Goal: Transaction & Acquisition: Book appointment/travel/reservation

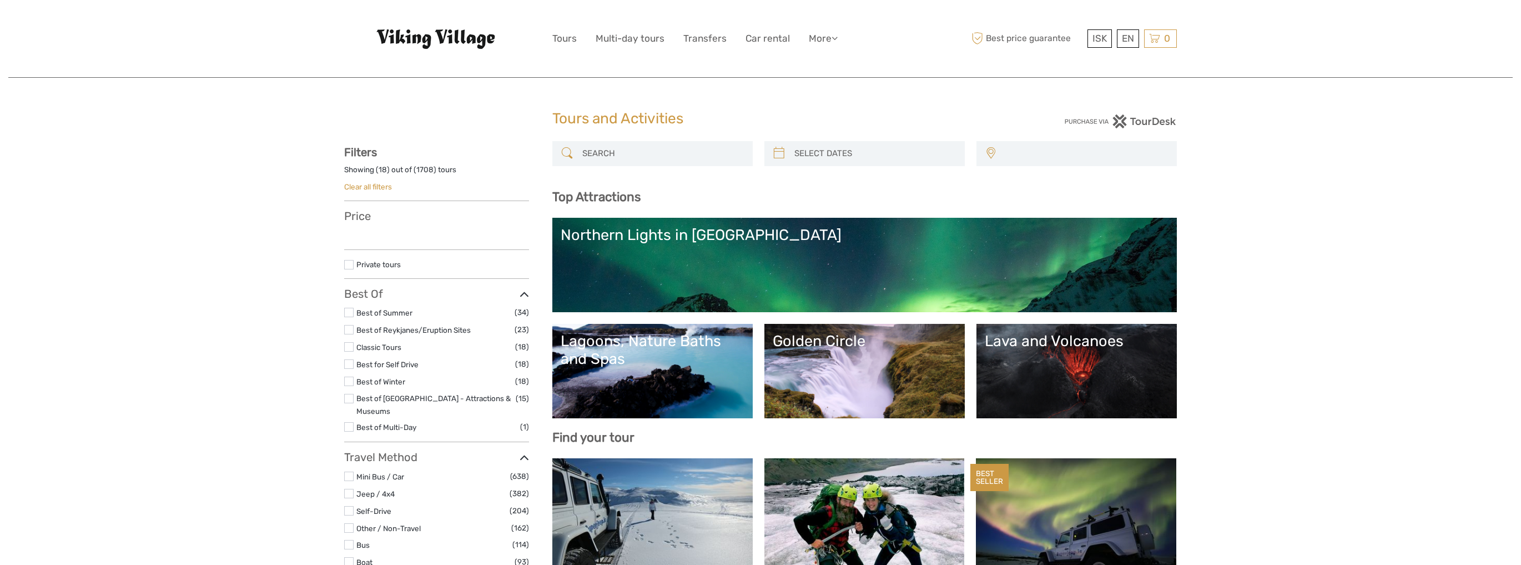
select select
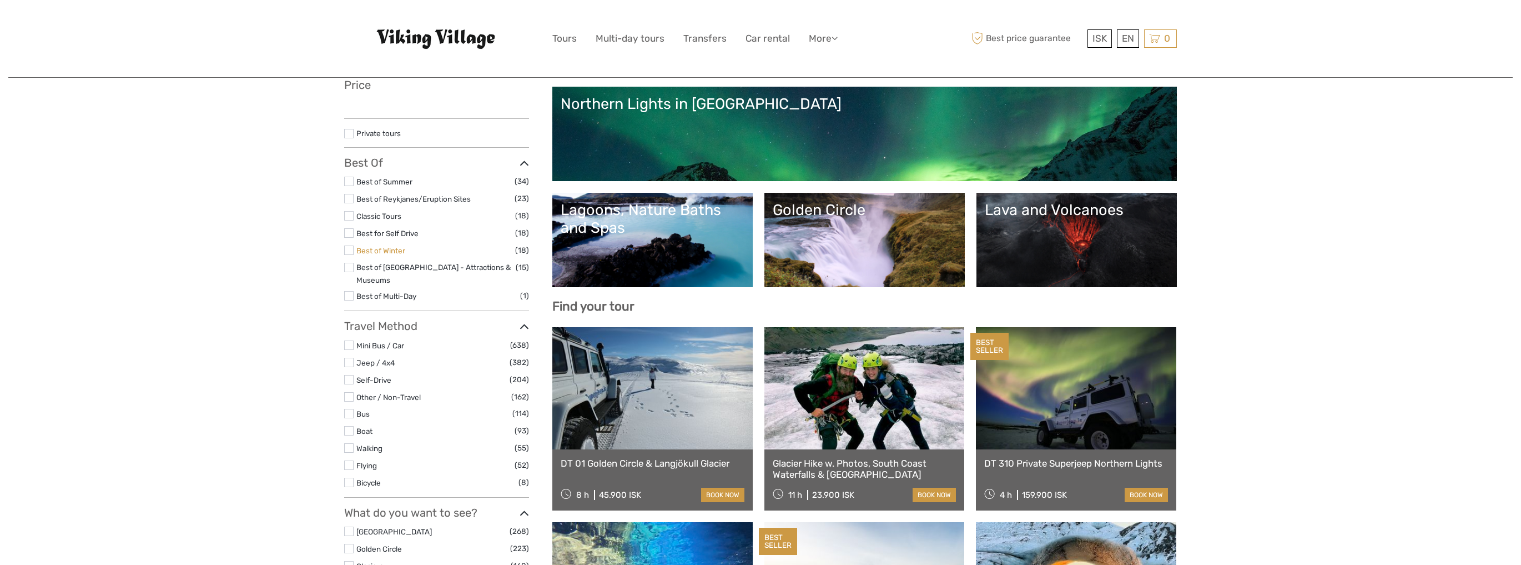
select select
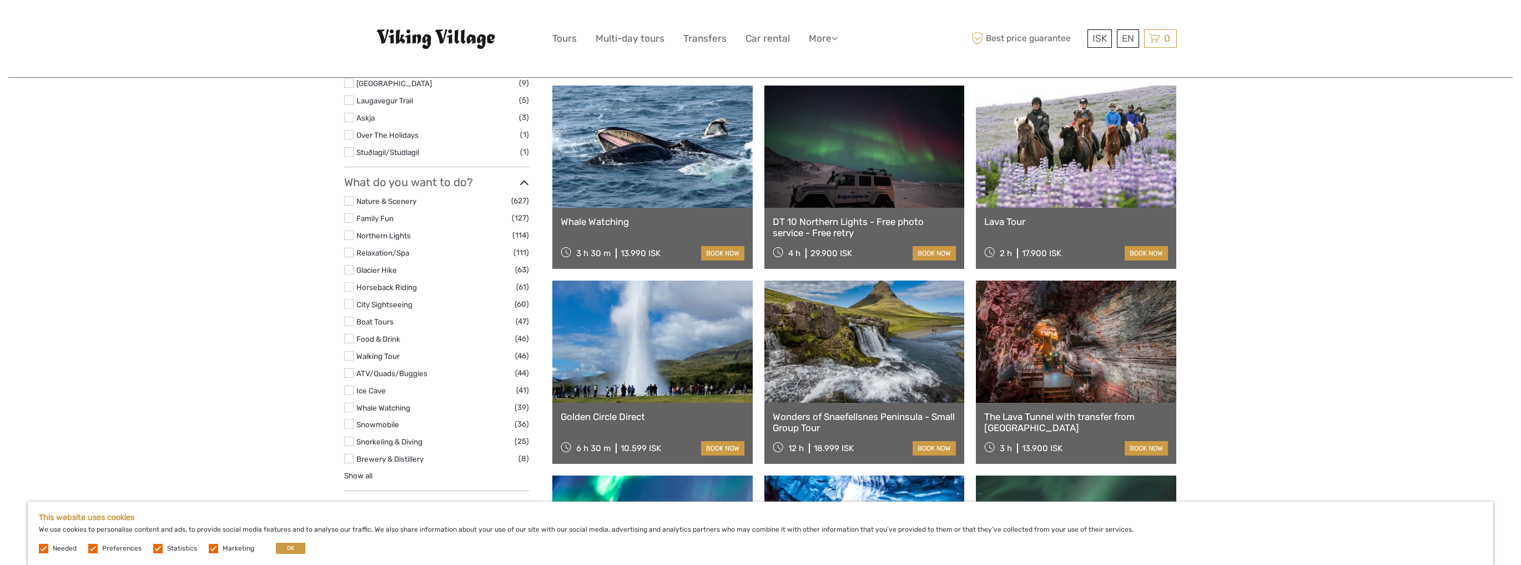
scroll to position [977, 0]
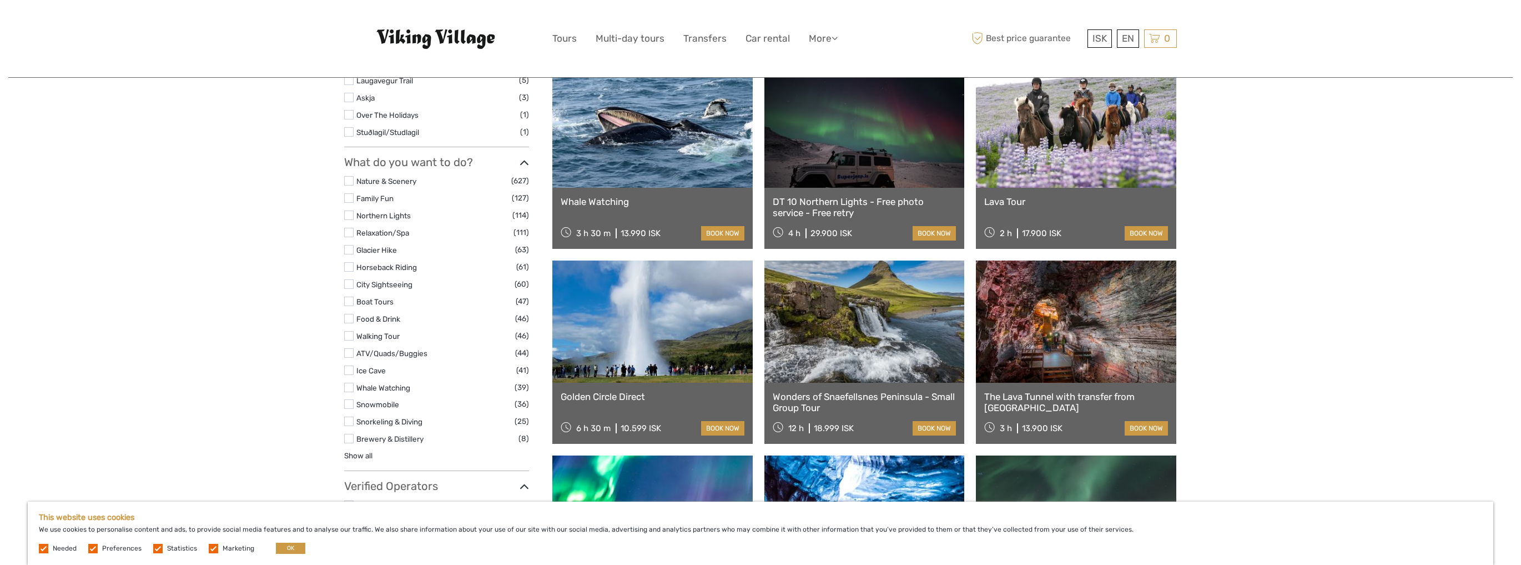
click at [348, 365] on label at bounding box center [348, 369] width 9 height 9
click at [0, 0] on input "checkbox" at bounding box center [0, 0] width 0 height 0
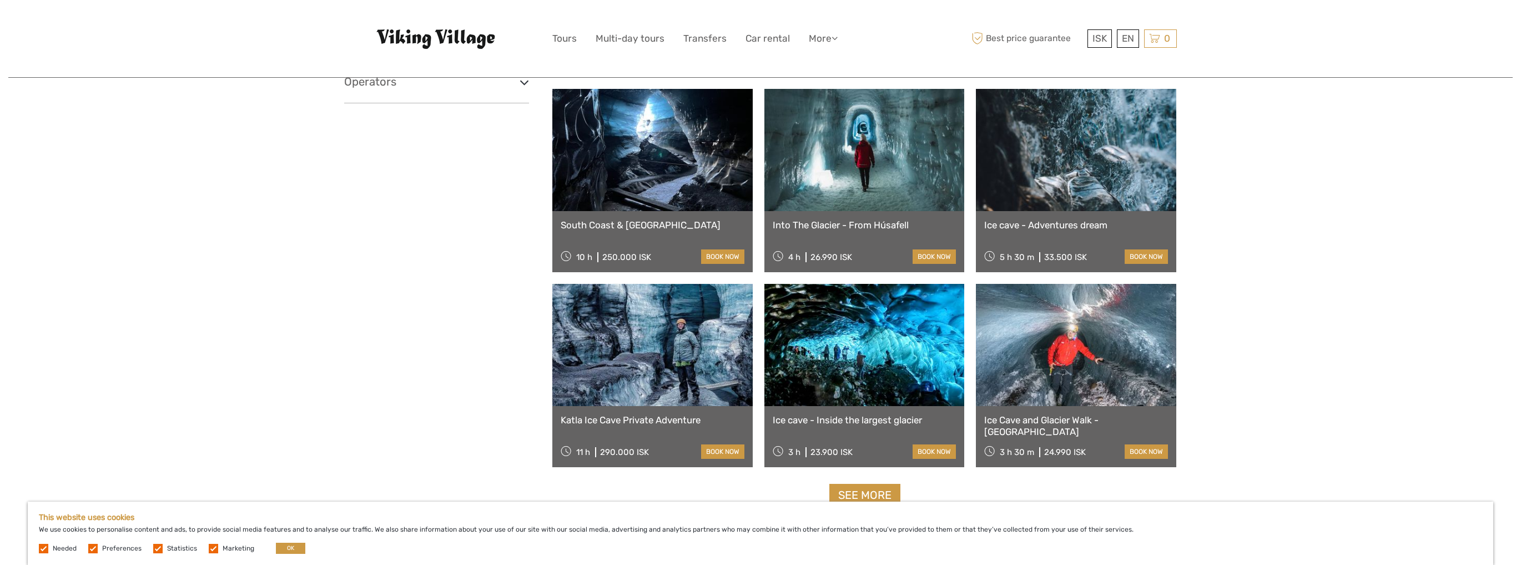
scroll to position [907, 0]
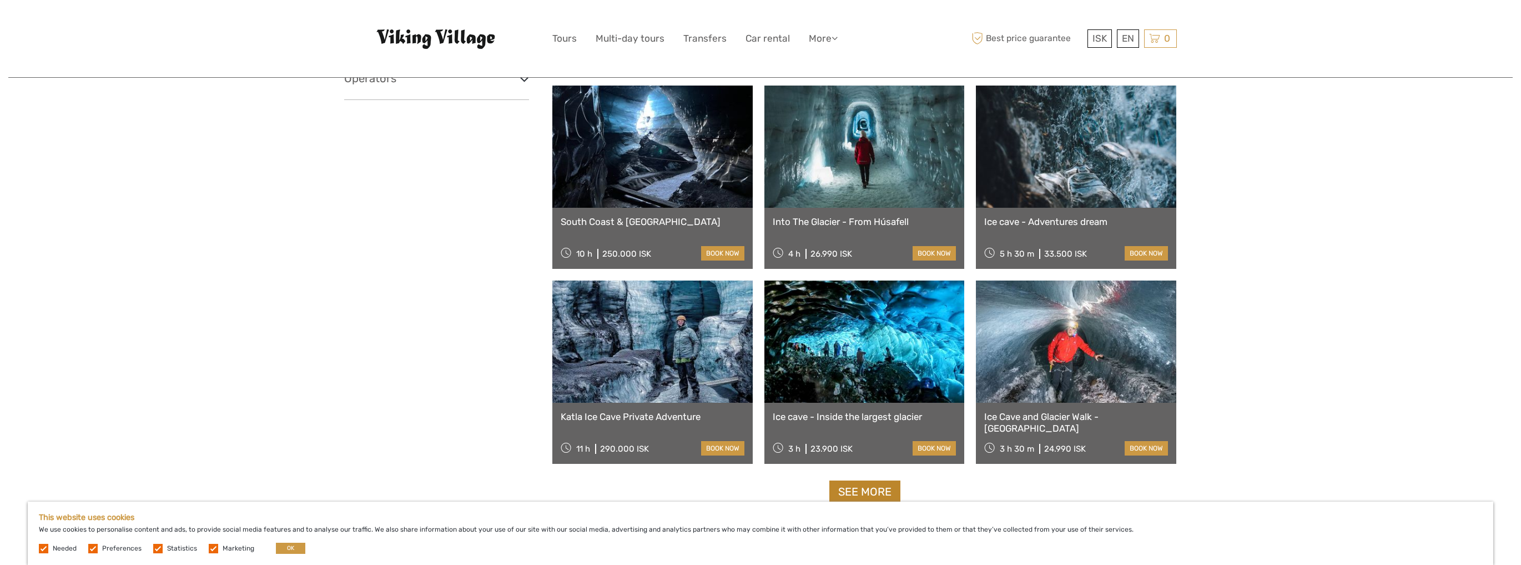
click at [872, 489] on link "See more" at bounding box center [864, 491] width 71 height 23
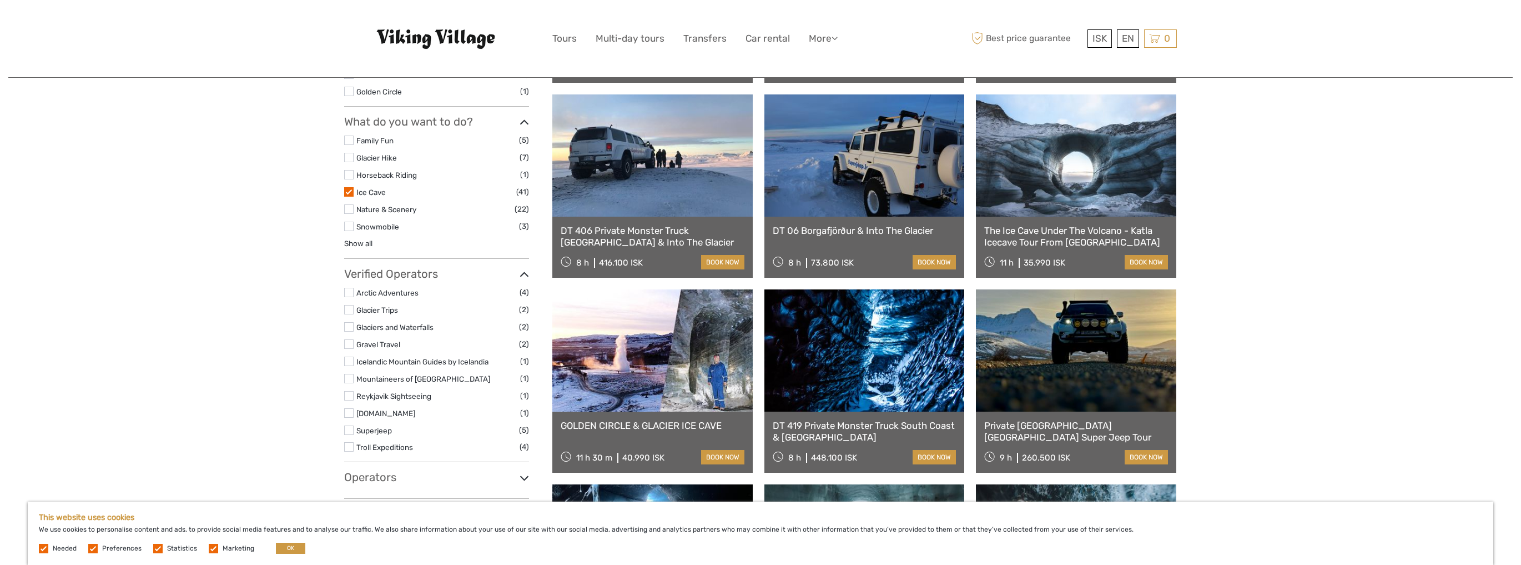
scroll to position [507, 0]
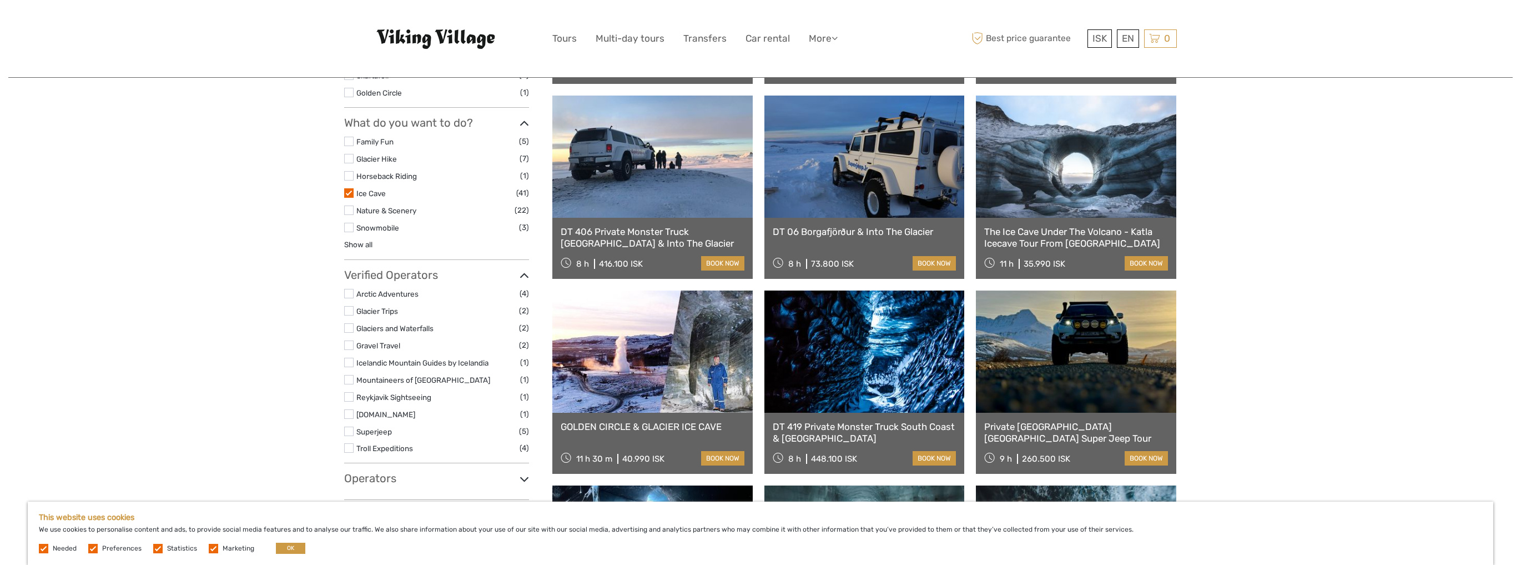
click at [345, 193] on label at bounding box center [348, 192] width 9 height 9
click at [0, 0] on input "checkbox" at bounding box center [0, 0] width 0 height 0
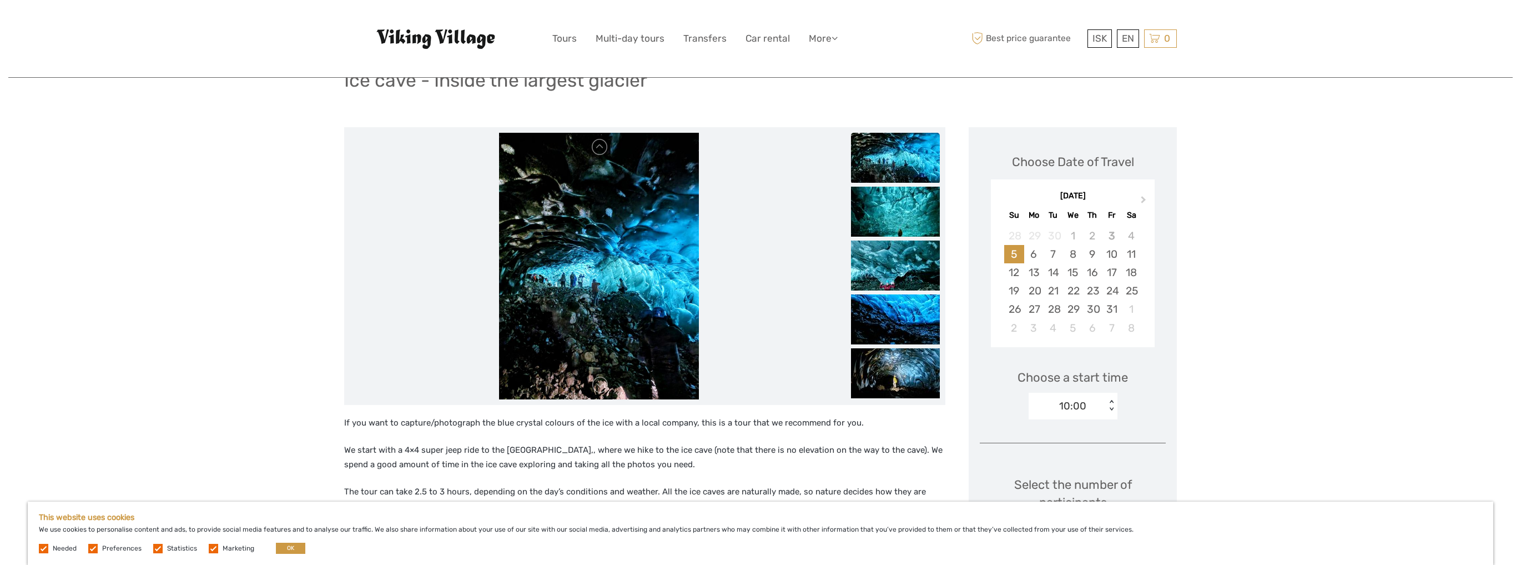
scroll to position [89, 0]
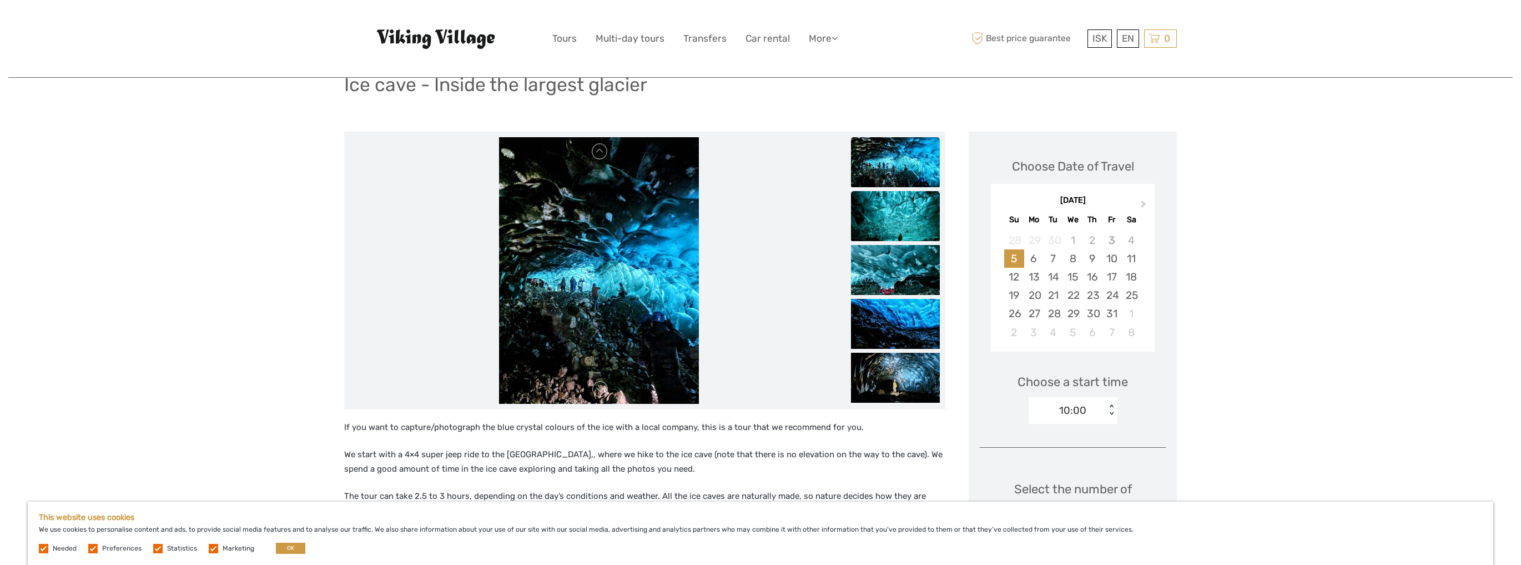
click at [910, 227] on img at bounding box center [895, 216] width 89 height 50
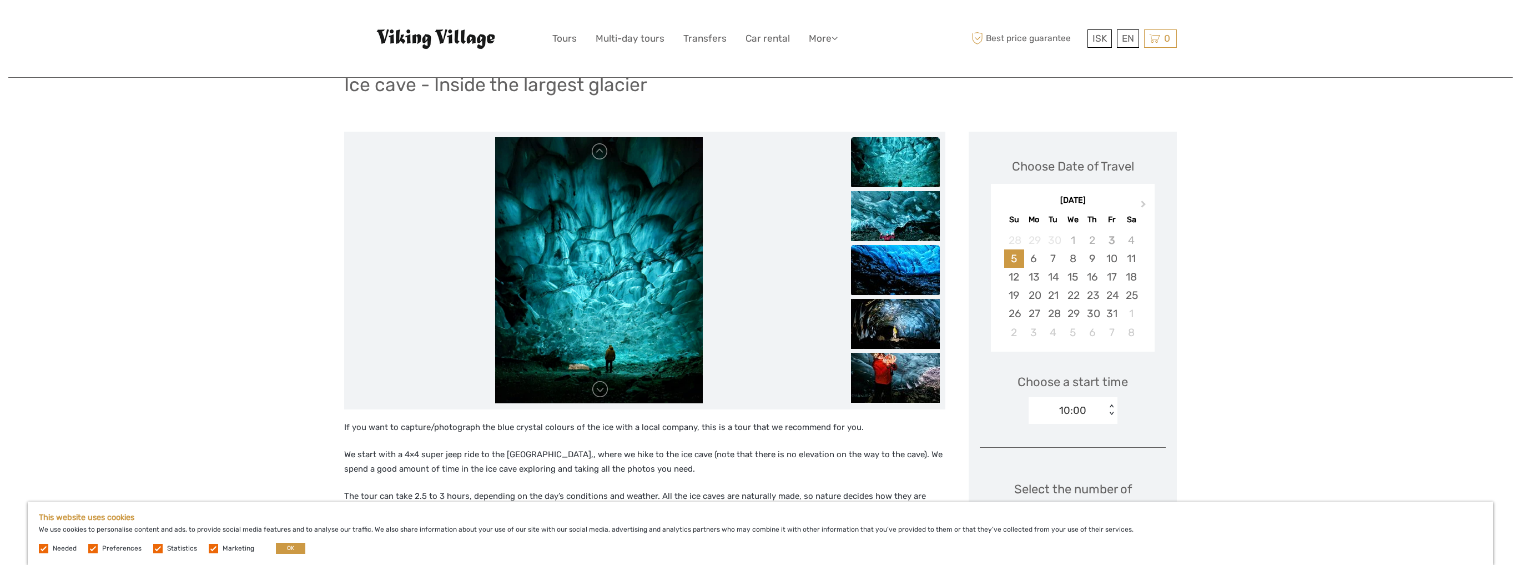
click at [909, 261] on img at bounding box center [895, 270] width 89 height 50
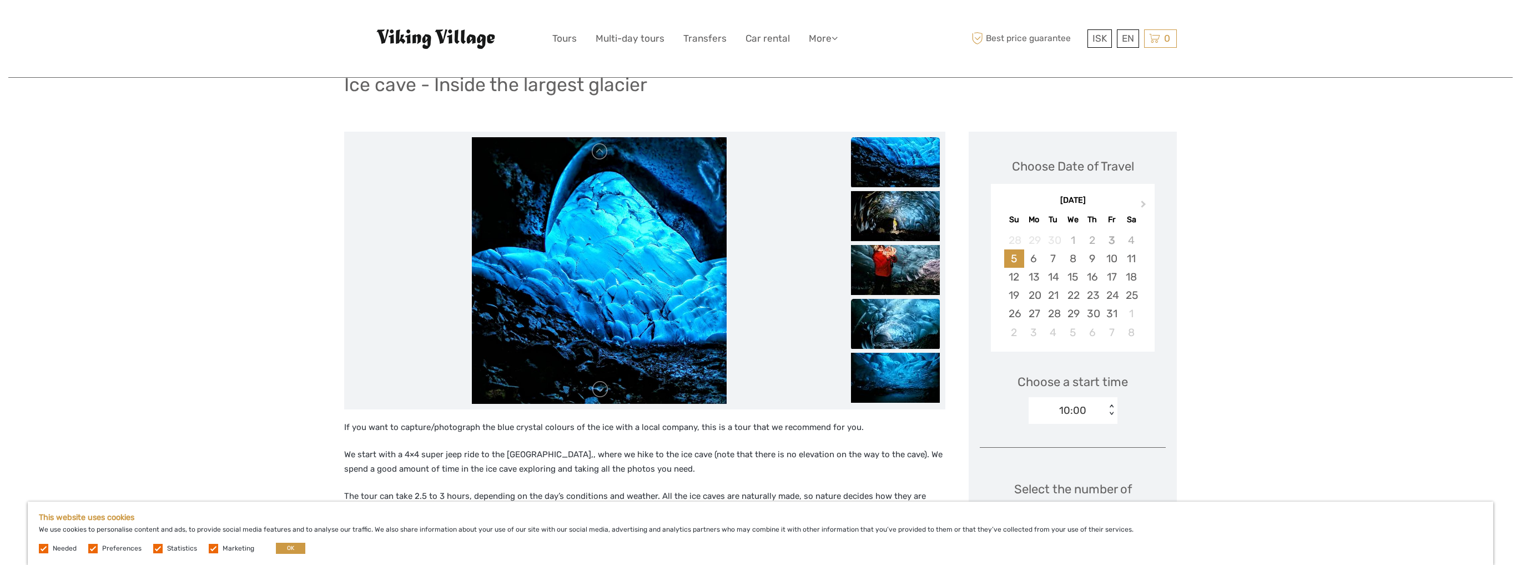
click at [921, 318] on img at bounding box center [895, 324] width 89 height 50
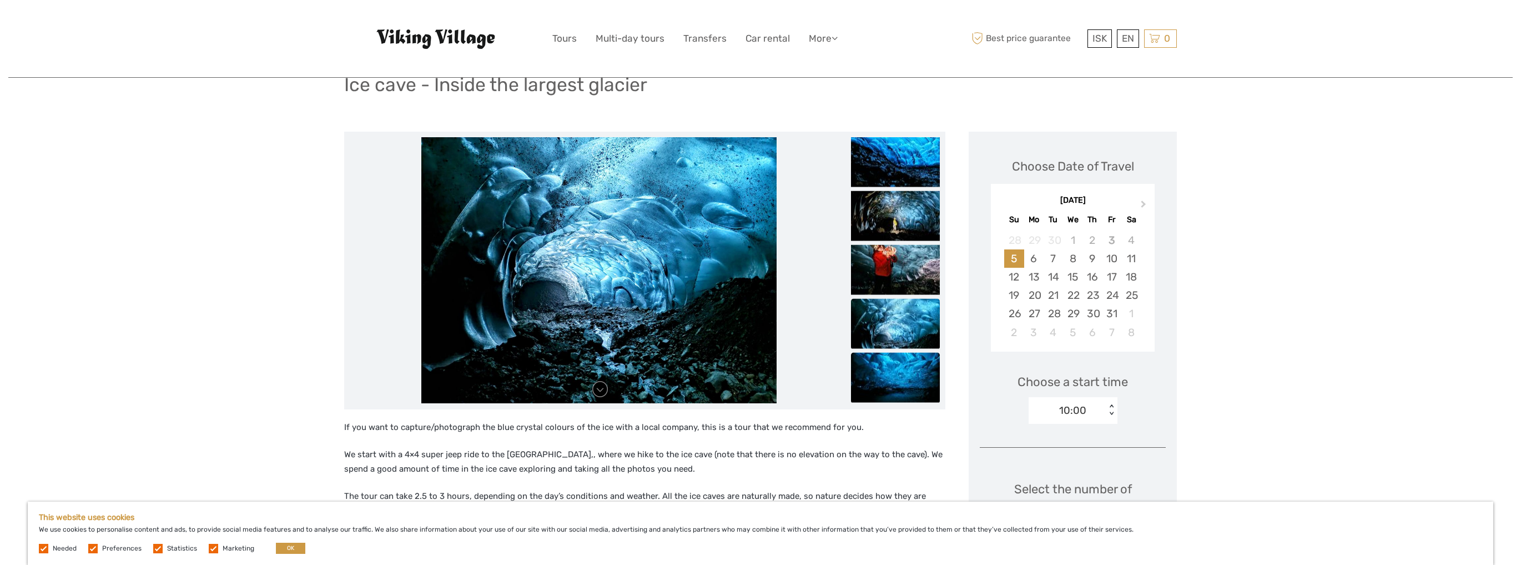
click at [915, 378] on img at bounding box center [895, 377] width 89 height 50
